Goal: Information Seeking & Learning: Learn about a topic

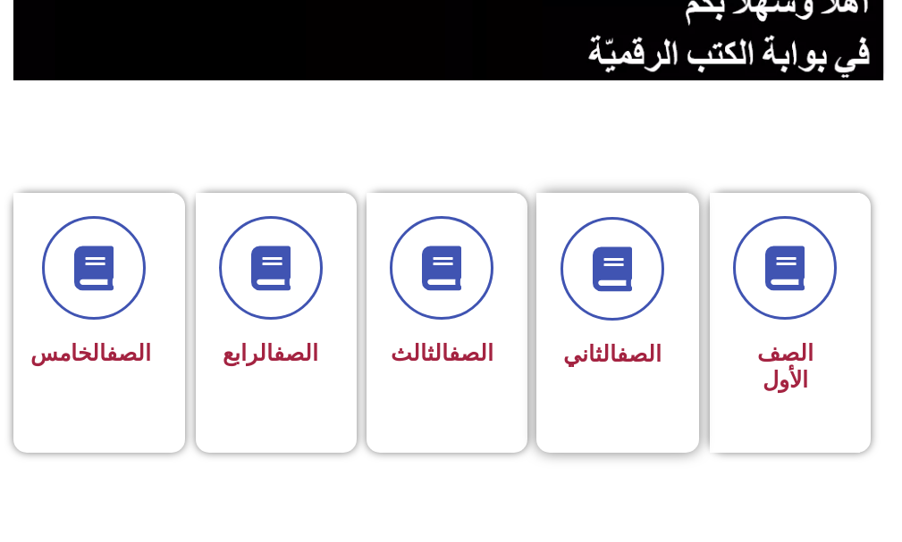
scroll to position [357, 0]
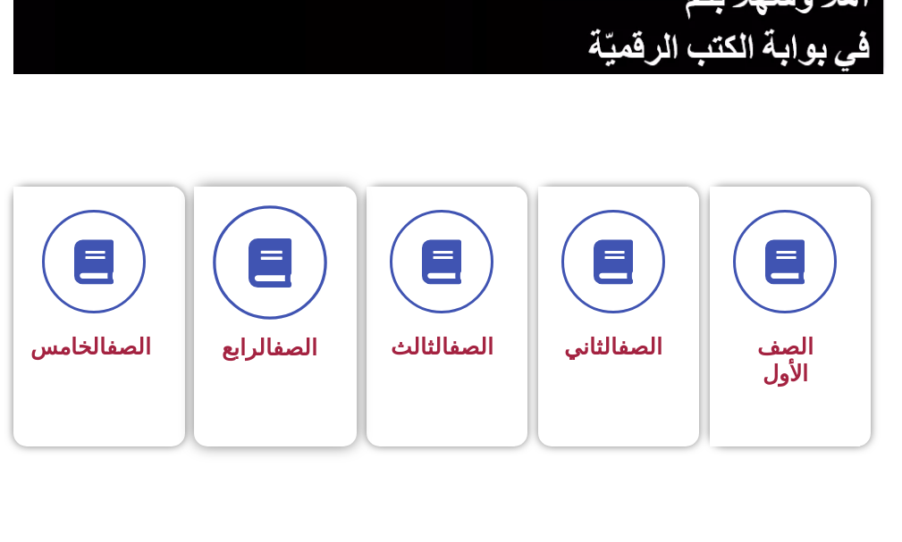
click at [260, 287] on icon at bounding box center [269, 263] width 49 height 49
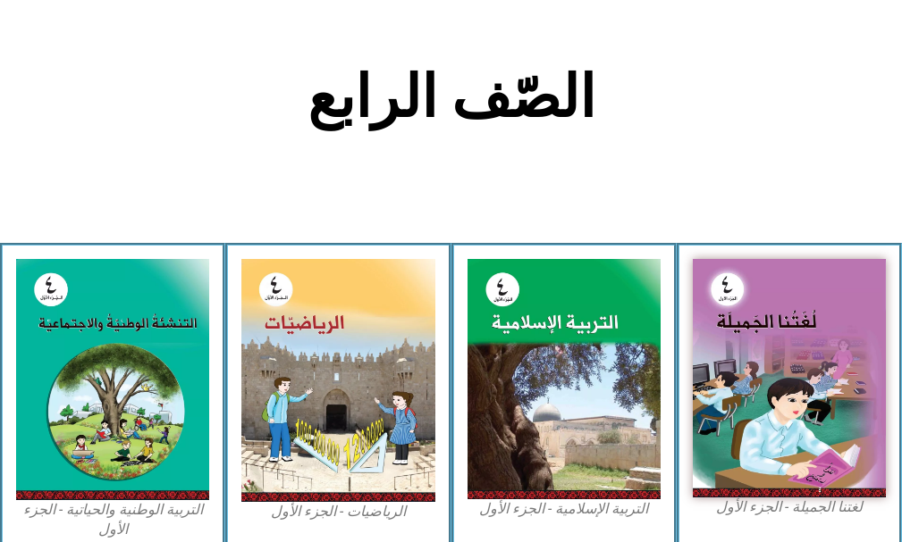
scroll to position [447, 0]
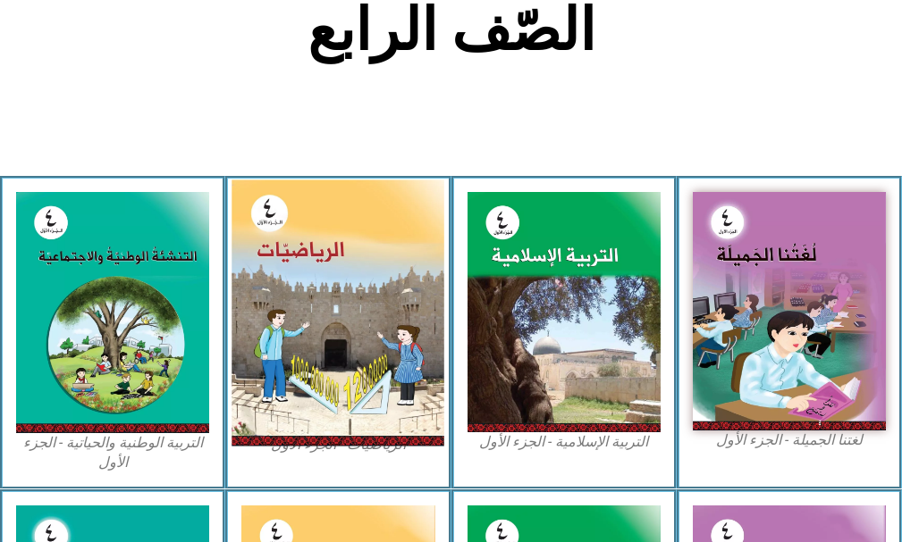
click at [305, 300] on img at bounding box center [337, 314] width 213 height 266
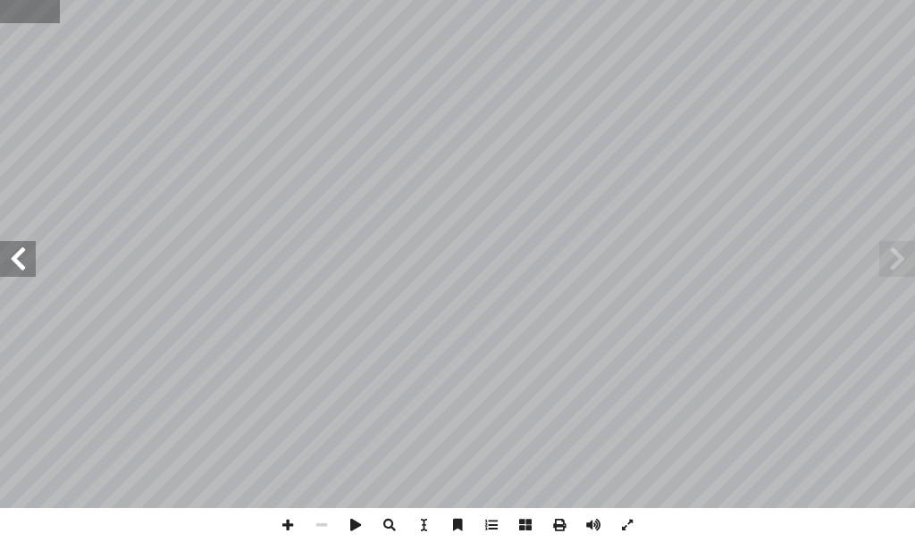
click at [33, 21] on input "text" at bounding box center [30, 11] width 60 height 23
type input "**"
click at [285, 522] on span at bounding box center [288, 525] width 34 height 34
click at [325, 528] on span at bounding box center [322, 525] width 34 height 34
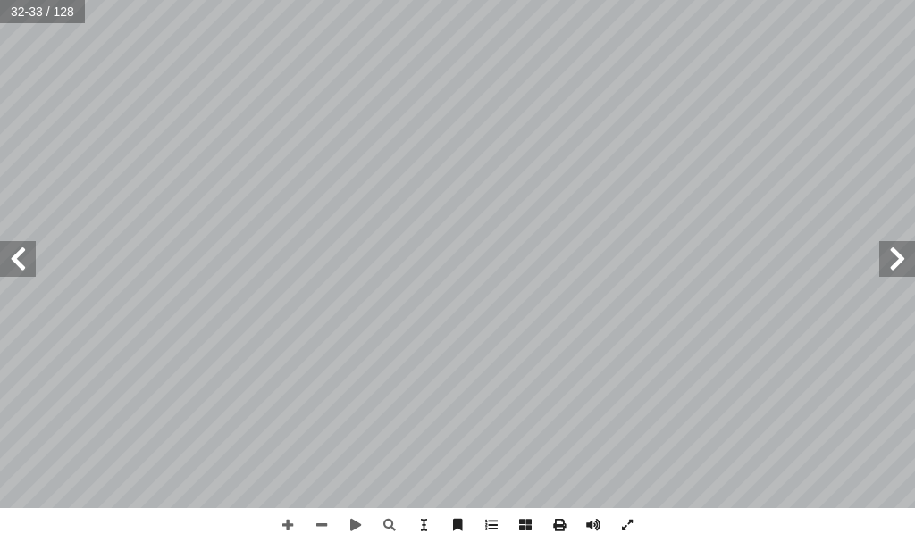
click at [538, 121] on html "الصفحة الرئيسية الصف الأول الصف الثاني الصف الثالث الصف الرابع الصف الخامس الصف…" at bounding box center [457, 60] width 915 height 121
